Goal: Task Accomplishment & Management: Manage account settings

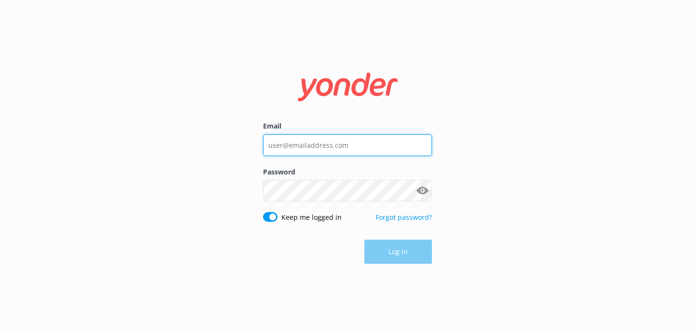
click at [327, 146] on input "Email" at bounding box center [347, 145] width 169 height 22
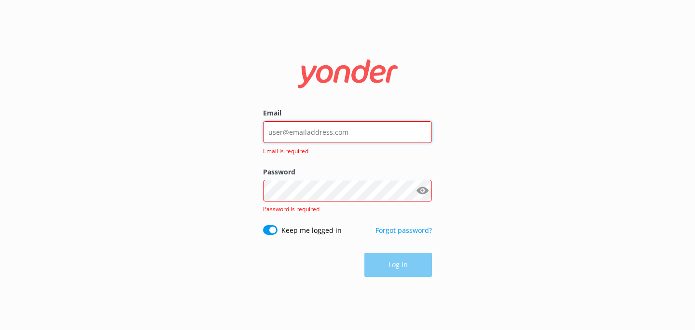
type input "[EMAIL_ADDRESS][DOMAIN_NAME]"
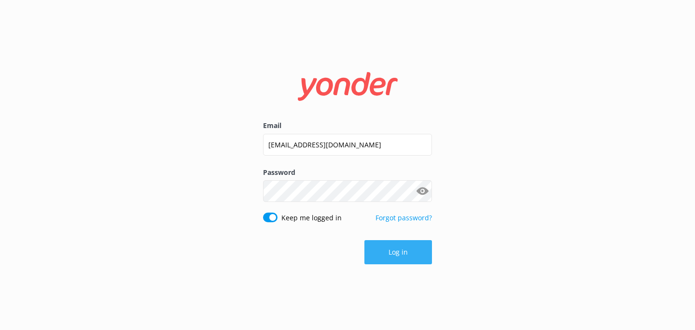
click at [398, 247] on button "Log in" at bounding box center [399, 252] width 68 height 24
